Goal: Information Seeking & Learning: Check status

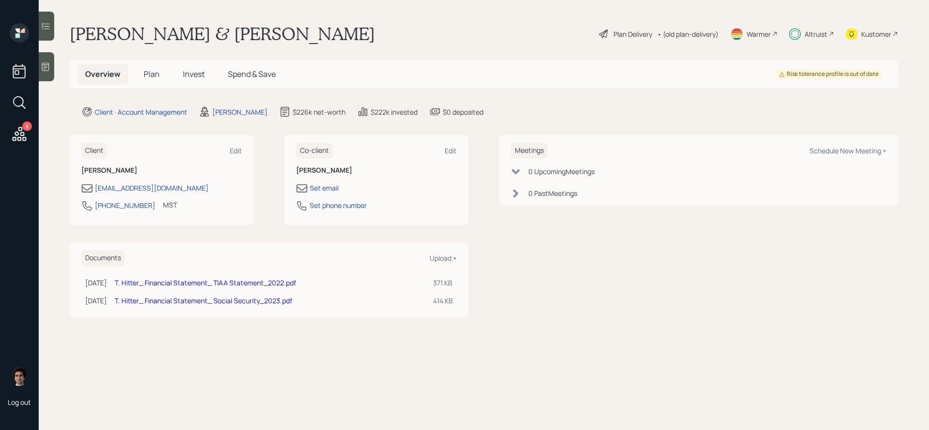
click at [157, 78] on span "Plan" at bounding box center [152, 74] width 16 height 11
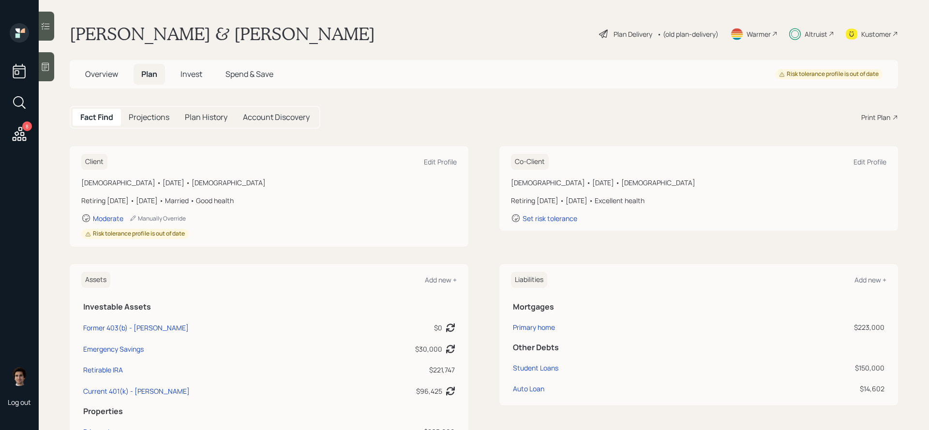
click at [194, 82] on h5 "Invest" at bounding box center [191, 74] width 37 height 21
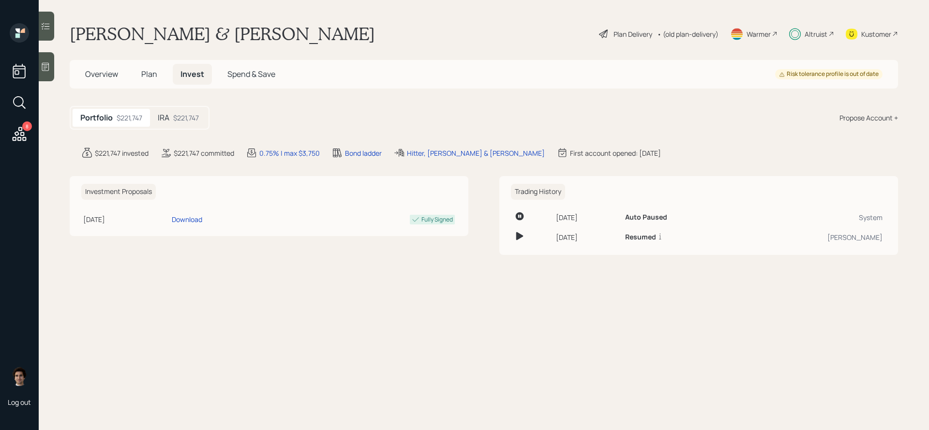
click at [201, 119] on div "IRA $221,747" at bounding box center [178, 118] width 57 height 18
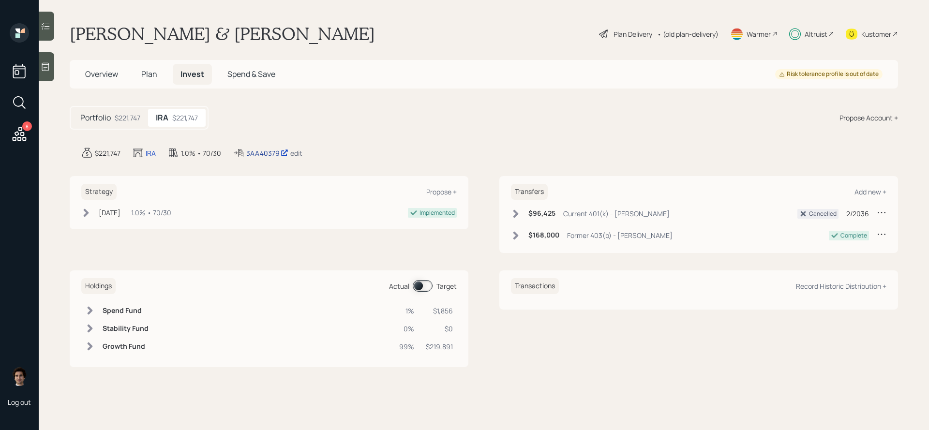
click at [267, 151] on div "3AA40379" at bounding box center [267, 153] width 42 height 10
click at [154, 78] on span "Plan" at bounding box center [149, 74] width 16 height 11
